Goal: Transaction & Acquisition: Purchase product/service

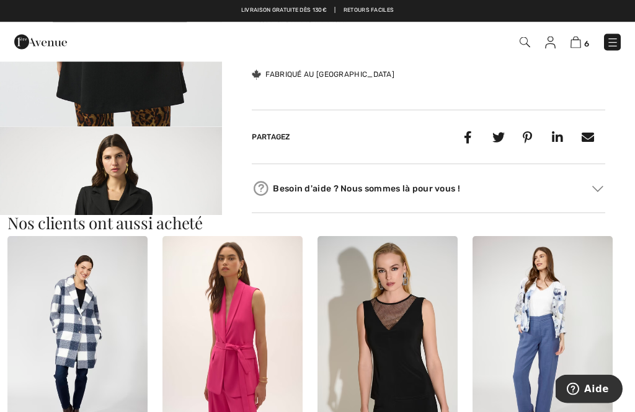
scroll to position [933, 0]
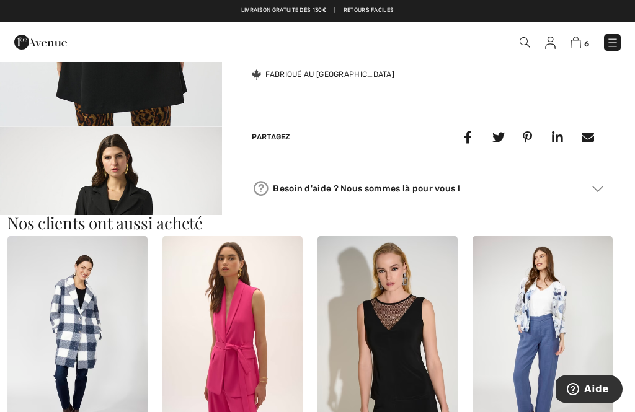
click at [403, 308] on img at bounding box center [387, 341] width 140 height 210
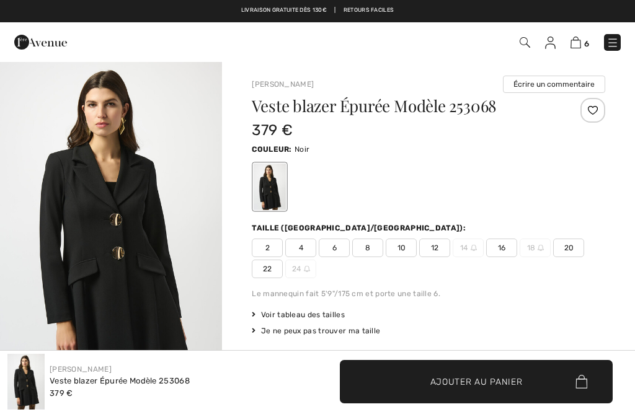
checkbox input "true"
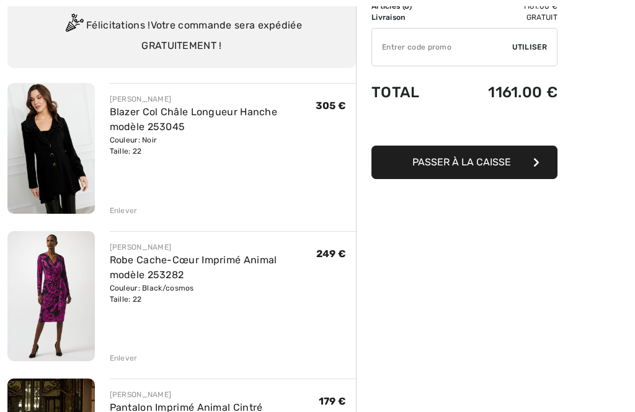
scroll to position [94, 0]
click at [53, 154] on img at bounding box center [50, 148] width 87 height 131
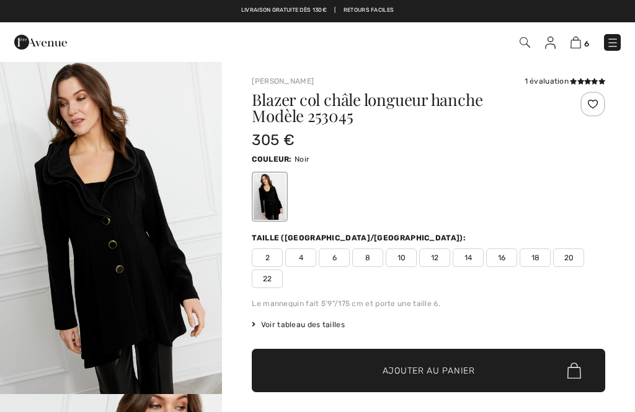
checkbox input "true"
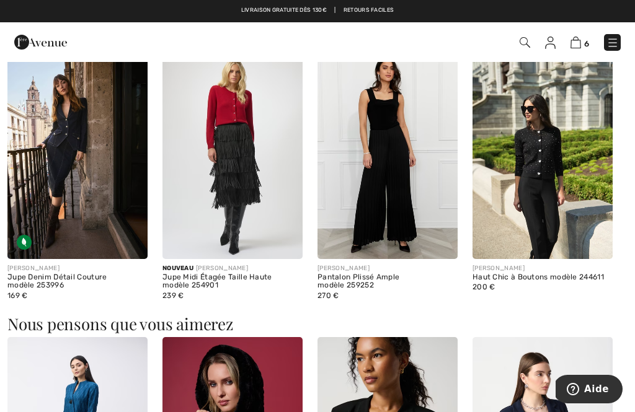
scroll to position [731, 0]
